Goal: Information Seeking & Learning: Check status

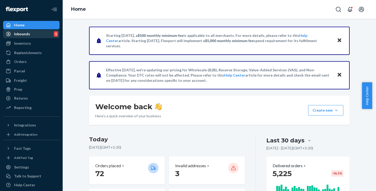
drag, startPoint x: 25, startPoint y: 35, endPoint x: 31, endPoint y: 36, distance: 6.0
click at [25, 35] on div "Inbounds" at bounding box center [22, 33] width 16 height 5
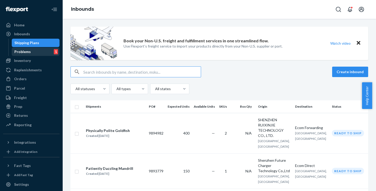
click at [41, 53] on div "Problems 1" at bounding box center [35, 51] width 47 height 7
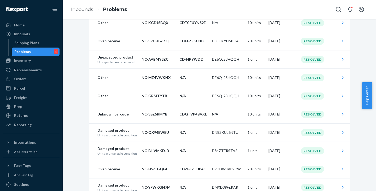
scroll to position [209, 0]
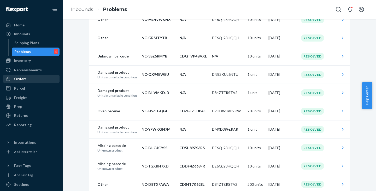
click at [18, 78] on div "Orders" at bounding box center [20, 78] width 13 height 5
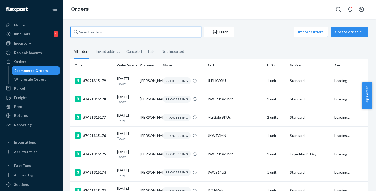
click at [89, 36] on input "text" at bounding box center [135, 32] width 131 height 10
paste input "All the yesterdays orders has been updated and new order uploaded on the flexpo…"
type input "All the yesterdays orders has been updated and new order uploaded on the flexpo…"
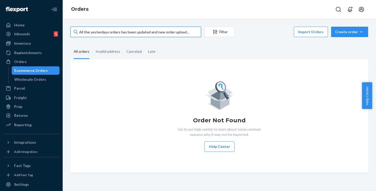
drag, startPoint x: 192, startPoint y: 30, endPoint x: 60, endPoint y: 2, distance: 135.1
click at [60, 2] on div "Home Inbounds 1 Shipping Plans Problems 1 Inventory Products Replenishments Ord…" at bounding box center [188, 95] width 376 height 191
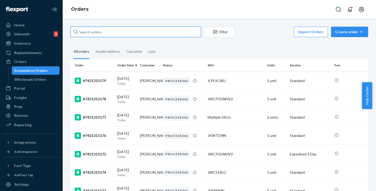
click at [85, 30] on input "text" at bounding box center [135, 32] width 131 height 10
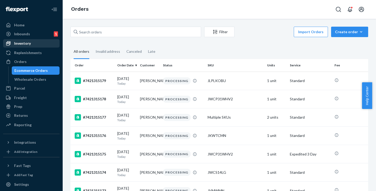
drag, startPoint x: 25, startPoint y: 45, endPoint x: 39, endPoint y: 46, distance: 14.2
click at [25, 45] on div "Inventory" at bounding box center [22, 43] width 17 height 5
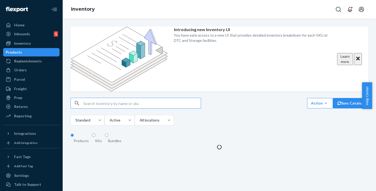
click at [98, 98] on input "text" at bounding box center [141, 103] width 117 height 10
type input "e"
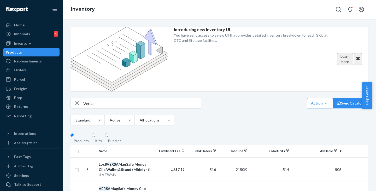
click at [98, 98] on input "Versa" at bounding box center [141, 103] width 117 height 10
type input "V"
type input "key"
